Goal: Transaction & Acquisition: Obtain resource

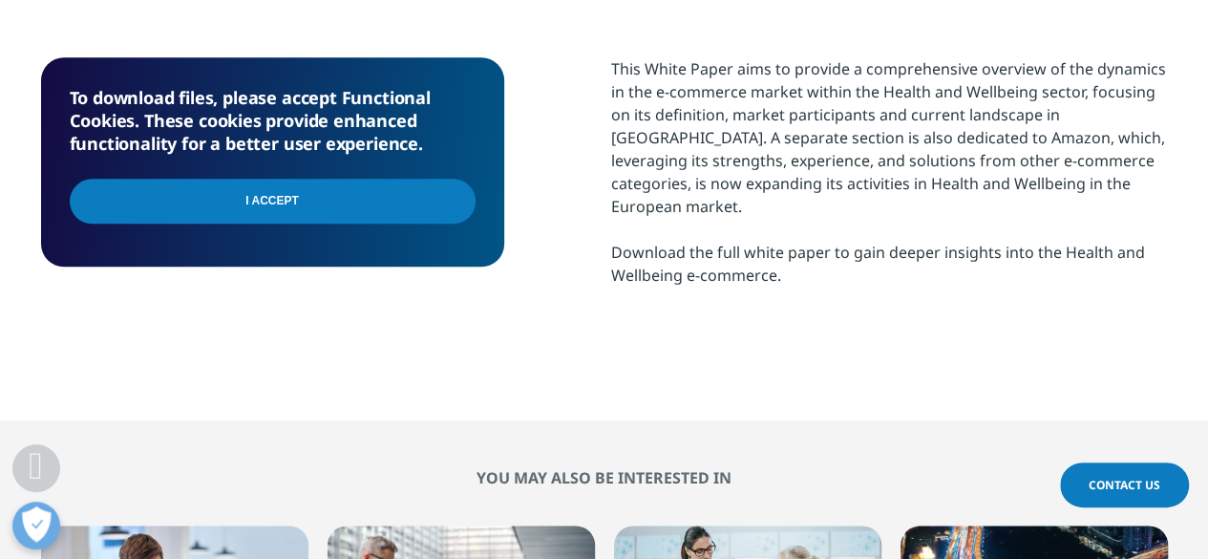
click at [346, 213] on input "I Accept" at bounding box center [273, 201] width 406 height 45
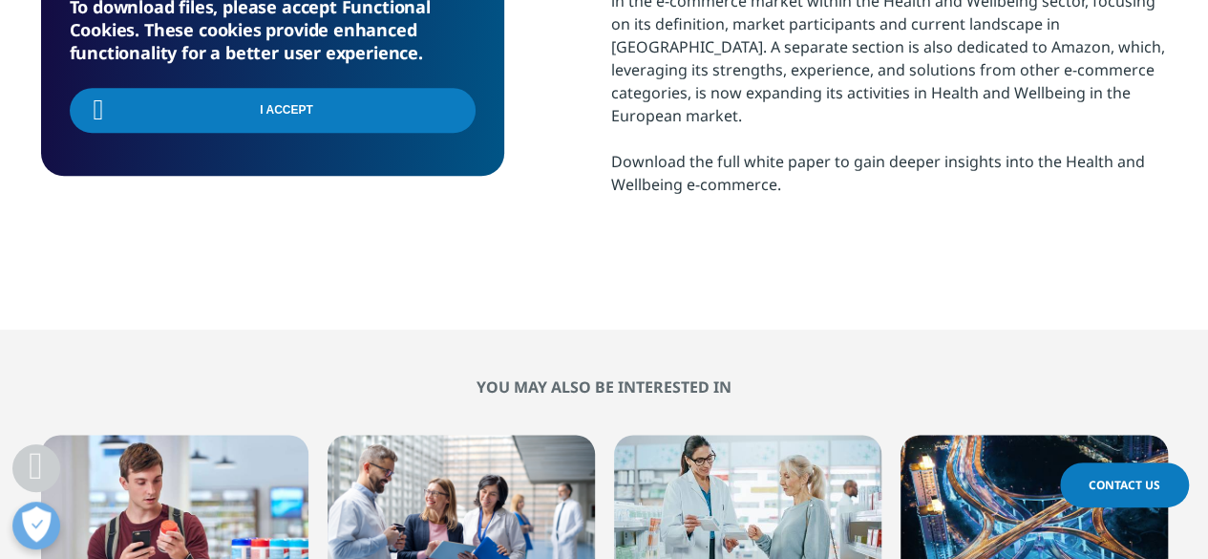
scroll to position [764, 0]
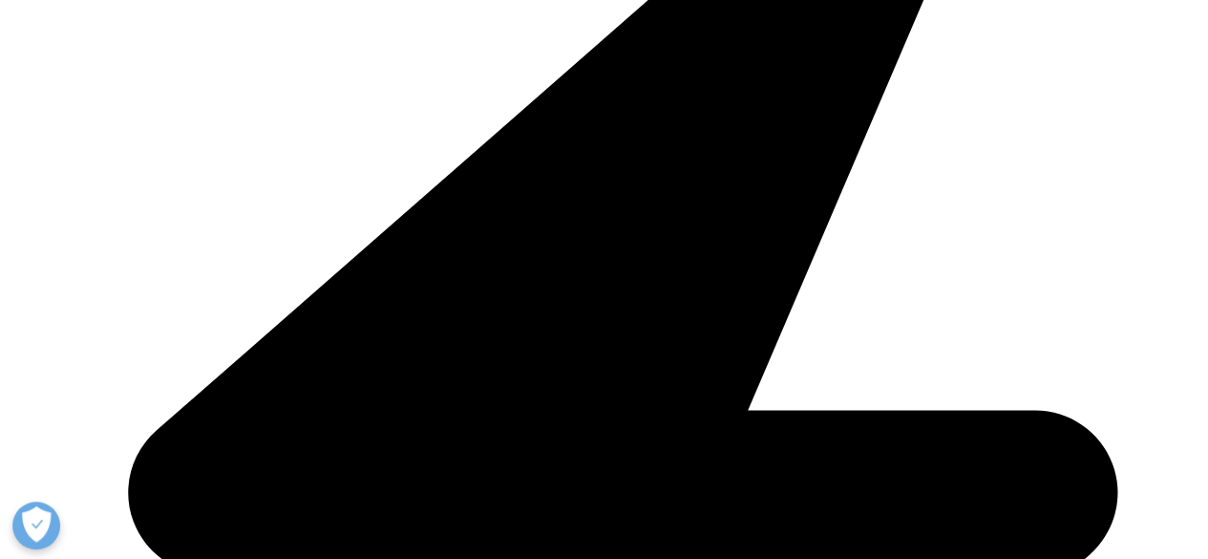
scroll to position [764, 0]
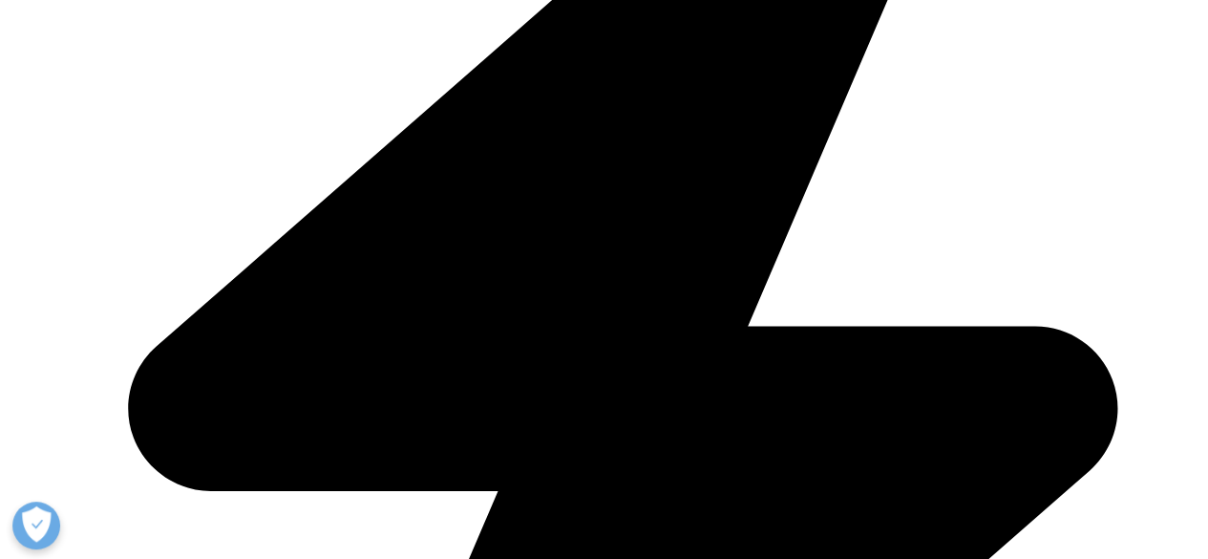
type input "cathy"
type input "erwin"
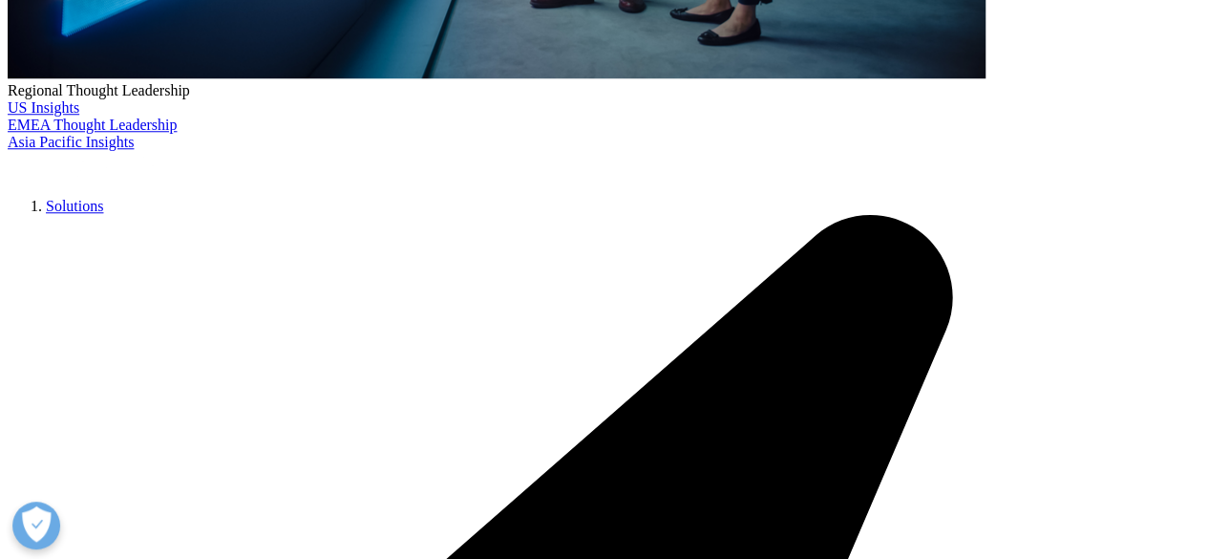
scroll to position [859, 0]
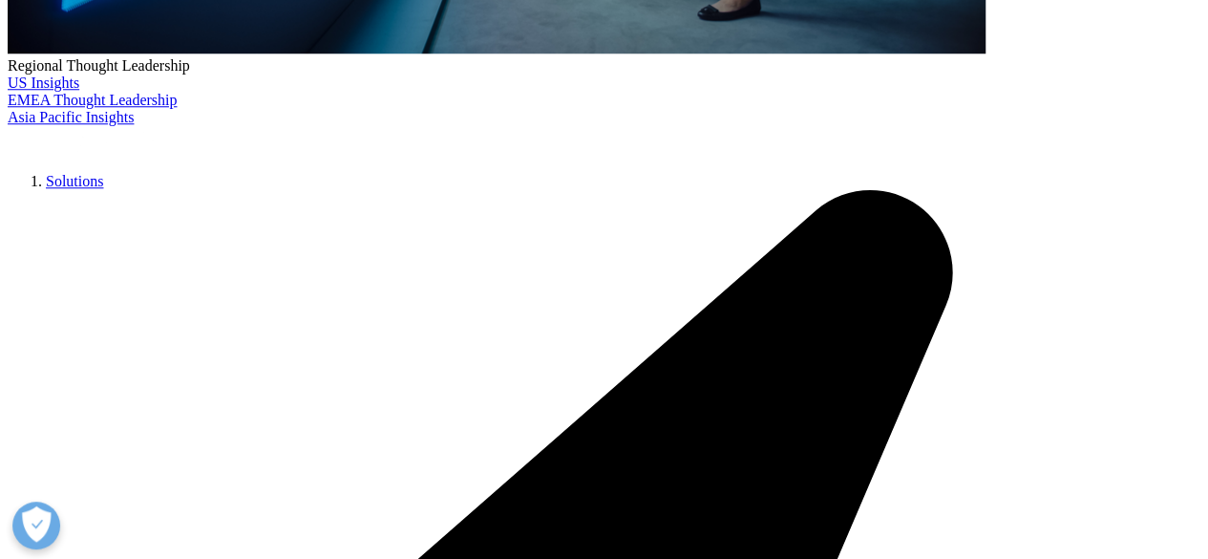
type input "cathy.erwin@abbott.com"
type input "EMEA e-commerce"
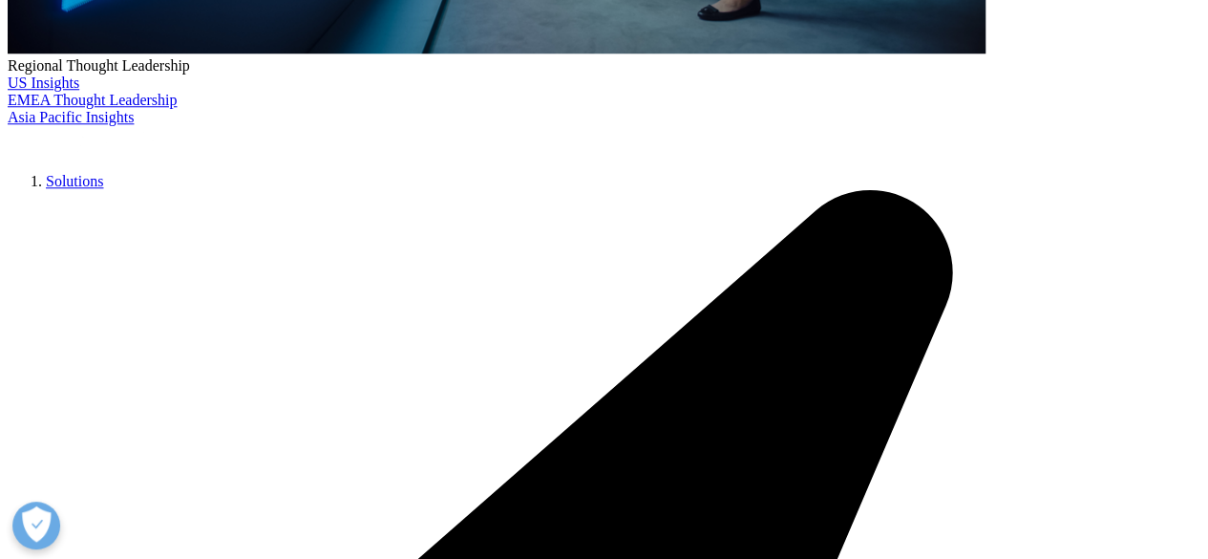
type input "abbott"
drag, startPoint x: 390, startPoint y: 335, endPoint x: 569, endPoint y: 324, distance: 179.9
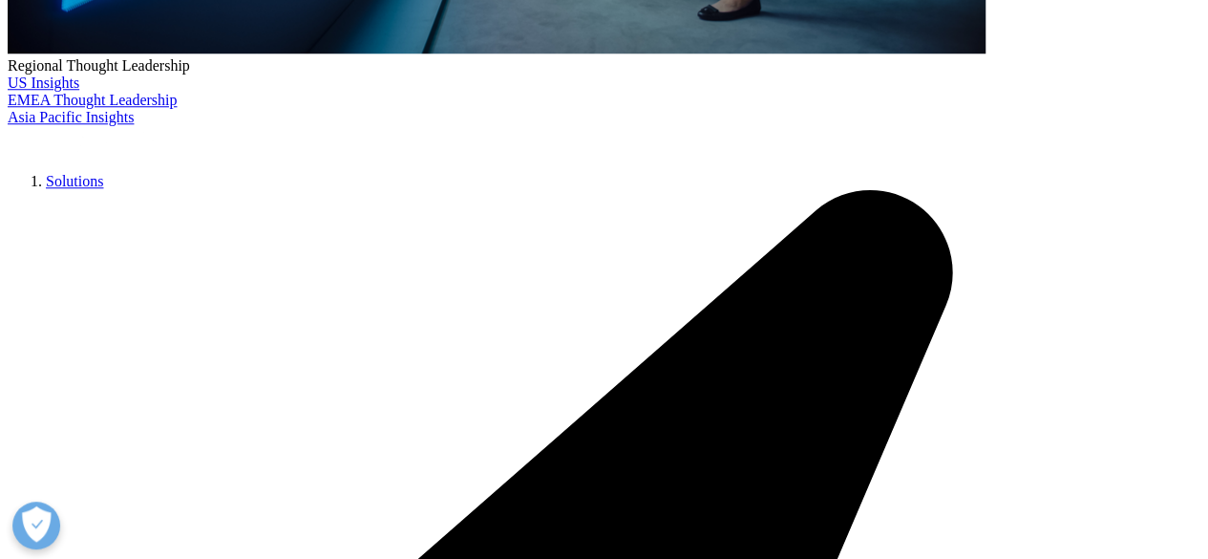
select select "[GEOGRAPHIC_DATA]"
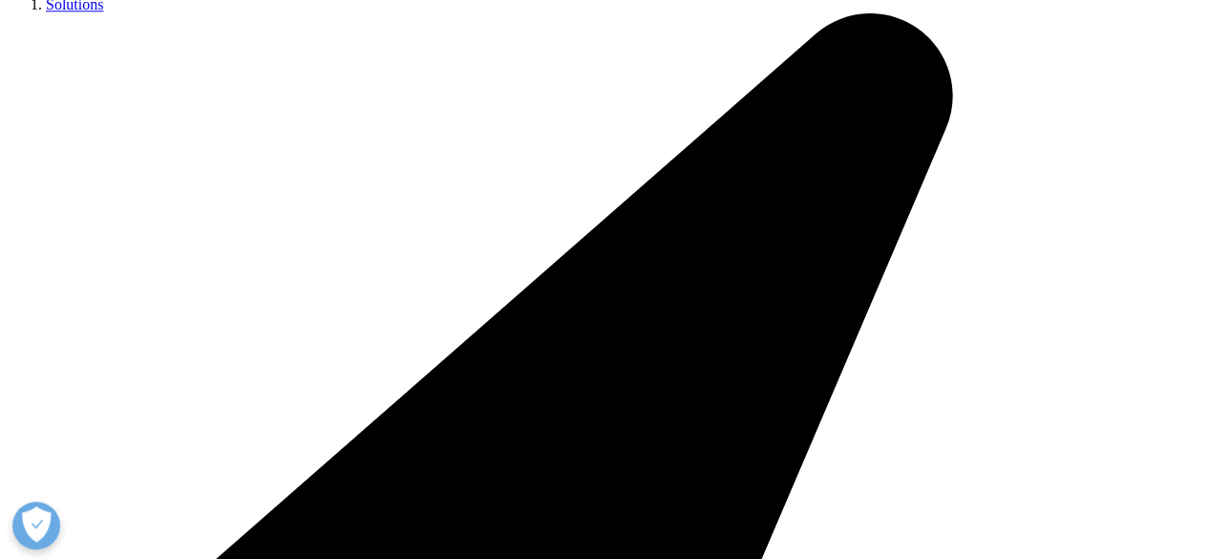
scroll to position [1146, 0]
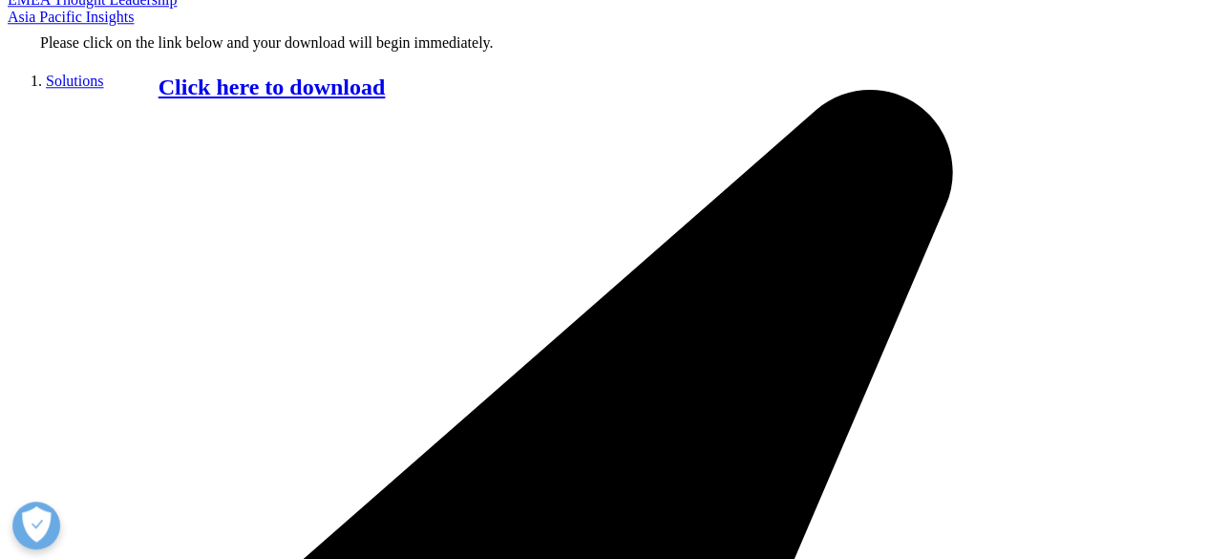
scroll to position [850, 0]
